Goal: Transaction & Acquisition: Purchase product/service

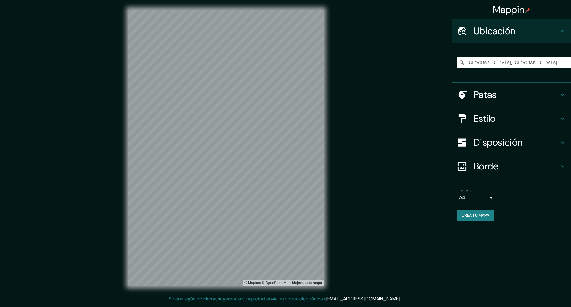
type input "[GEOGRAPHIC_DATA], [GEOGRAPHIC_DATA], [GEOGRAPHIC_DATA]"
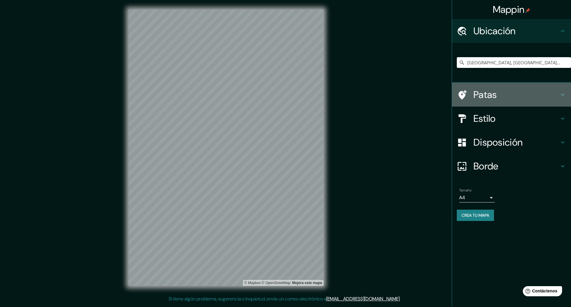
click at [502, 99] on h4 "Patas" at bounding box center [517, 95] width 86 height 12
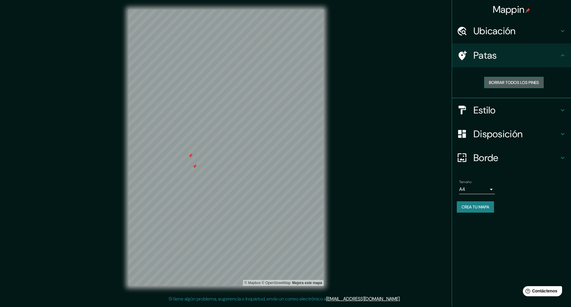
click at [491, 79] on font "Borrar todos los pines" at bounding box center [514, 83] width 50 height 8
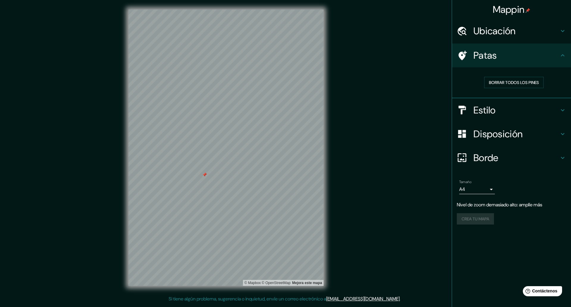
click at [535, 108] on h4 "Estilo" at bounding box center [517, 110] width 86 height 12
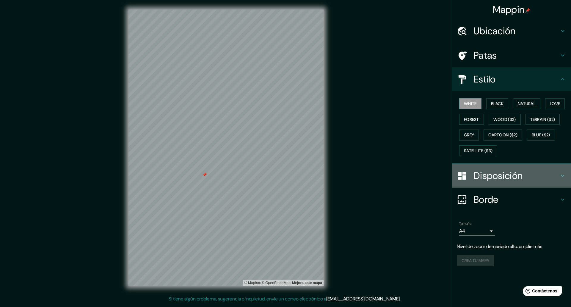
click at [534, 176] on h4 "Disposición" at bounding box center [517, 176] width 86 height 12
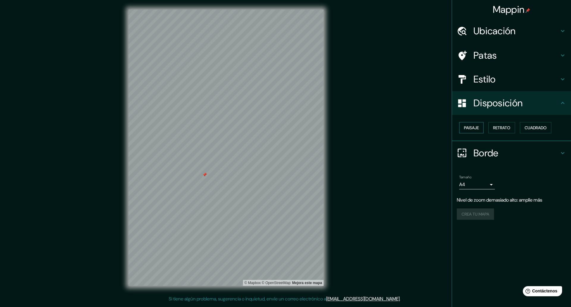
click at [475, 127] on font "Paisaje" at bounding box center [471, 127] width 15 height 5
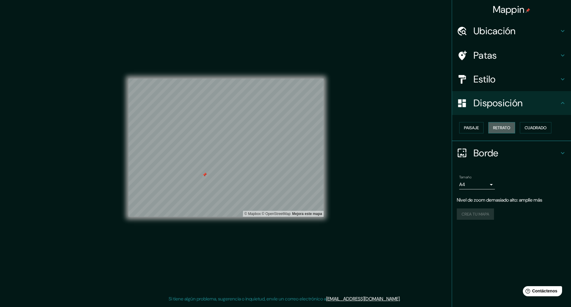
click at [497, 130] on font "Retrato" at bounding box center [501, 128] width 17 height 8
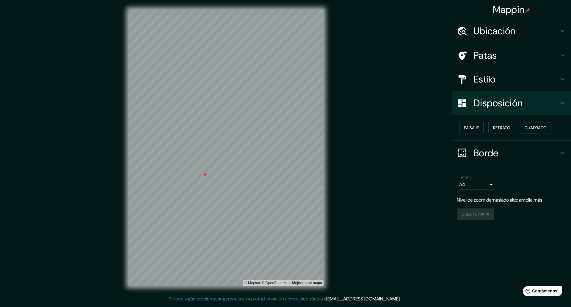
click at [525, 126] on button "Cuadrado" at bounding box center [536, 127] width 32 height 11
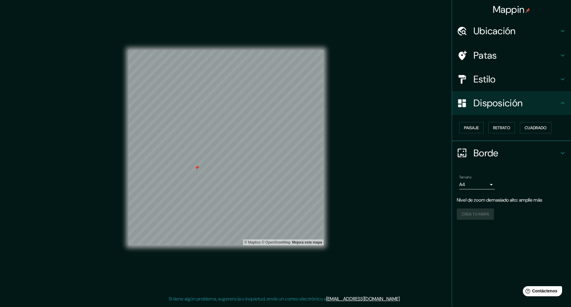
click at [486, 79] on font "Estilo" at bounding box center [485, 79] width 22 height 12
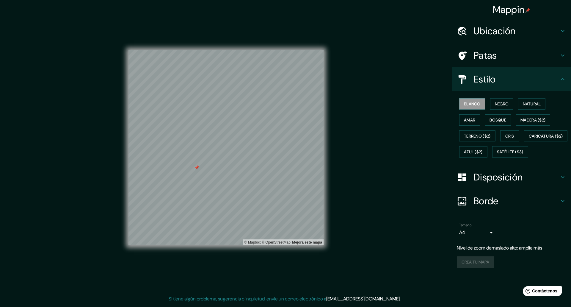
click at [497, 199] on ul "Ubicación [GEOGRAPHIC_DATA], [GEOGRAPHIC_DATA], [GEOGRAPHIC_DATA] [GEOGRAPHIC_D…" at bounding box center [511, 147] width 119 height 256
click at [500, 104] on font "Negro" at bounding box center [502, 103] width 14 height 5
click at [524, 105] on button "Natural" at bounding box center [531, 103] width 27 height 11
click at [467, 119] on font "Amar" at bounding box center [469, 119] width 11 height 5
click at [491, 115] on button "Bosque" at bounding box center [498, 119] width 26 height 11
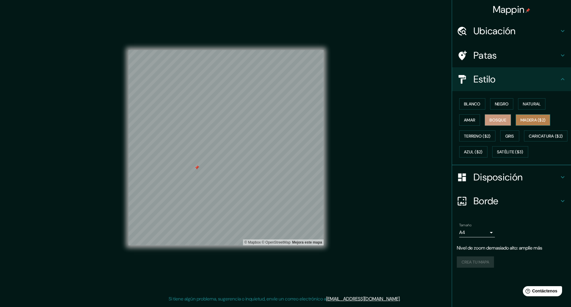
click at [530, 120] on font "Madera ($2)" at bounding box center [533, 119] width 25 height 5
click at [481, 134] on font "Terreno ($2)" at bounding box center [477, 135] width 27 height 5
click at [504, 137] on button "Gris" at bounding box center [509, 135] width 19 height 11
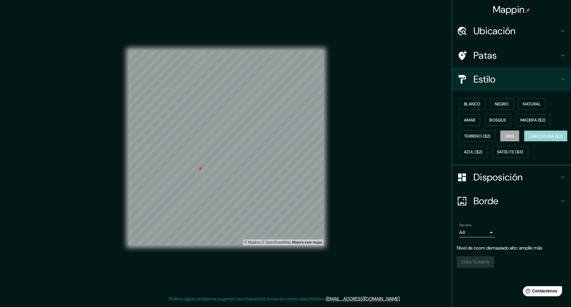
click at [529, 139] on font "Caricatura ($2)" at bounding box center [546, 135] width 34 height 5
click at [497, 155] on font "Satélite ($3)" at bounding box center [510, 151] width 26 height 5
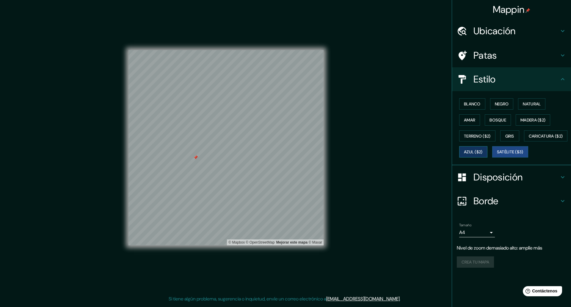
click at [483, 154] on font "Azul ($2)" at bounding box center [473, 151] width 19 height 5
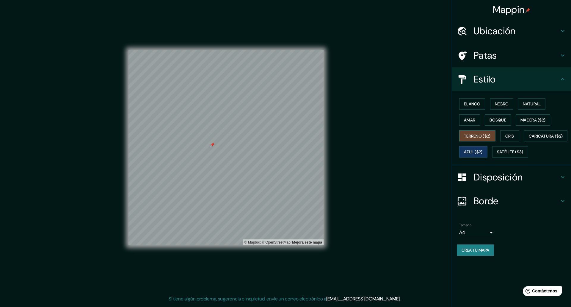
click at [488, 139] on font "Terreno ($2)" at bounding box center [477, 136] width 27 height 8
click at [498, 114] on button "Bosque" at bounding box center [498, 119] width 26 height 11
click at [528, 118] on font "Madera ($2)" at bounding box center [533, 119] width 25 height 5
click at [492, 120] on font "Bosque" at bounding box center [498, 119] width 17 height 5
click at [522, 117] on font "Madera ($2)" at bounding box center [533, 120] width 25 height 8
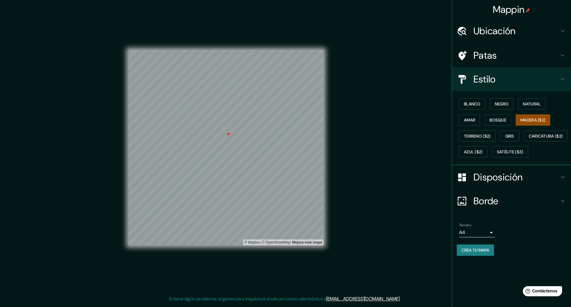
drag, startPoint x: 571, startPoint y: 226, endPoint x: 571, endPoint y: 63, distance: 163.3
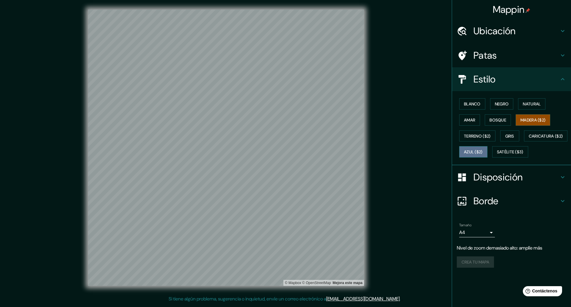
click at [483, 152] on font "Azul ($2)" at bounding box center [473, 151] width 19 height 5
click at [371, 48] on div "© Mapbox © OpenStreetMap Mejora este mapa" at bounding box center [226, 147] width 295 height 295
click at [383, 93] on div "Mappin Ubicación Patas Estilo Blanco Negro Natural [PERSON_NAME] ($2) Terreno (…" at bounding box center [285, 152] width 571 height 305
